Goal: Navigation & Orientation: Find specific page/section

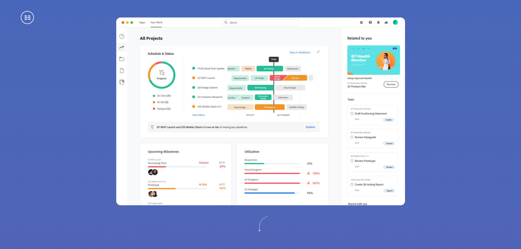
click at [34, 18] on span at bounding box center [27, 17] width 13 height 13
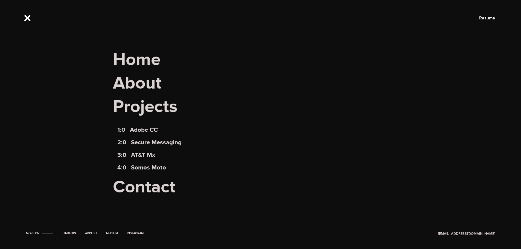
click at [30, 20] on span at bounding box center [27, 17] width 13 height 13
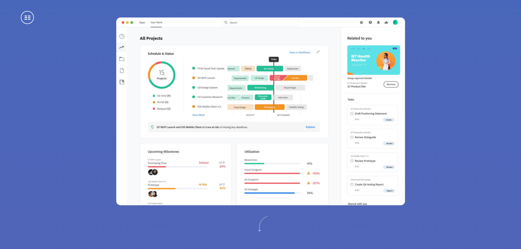
click at [68, 31] on section at bounding box center [260, 111] width 521 height 223
